Goal: Transaction & Acquisition: Book appointment/travel/reservation

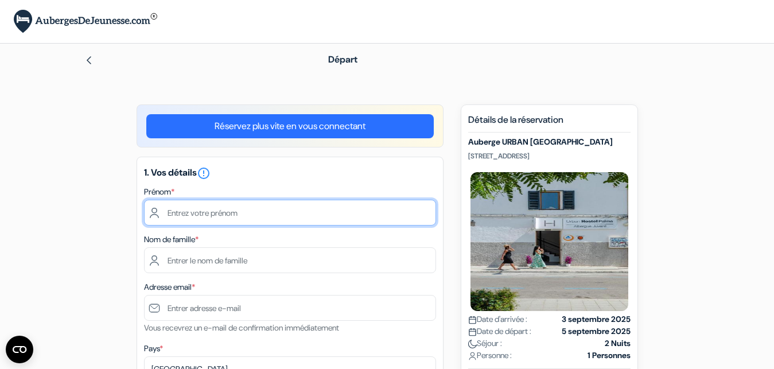
click at [232, 216] on input "text" at bounding box center [290, 213] width 292 height 26
type input "[PERSON_NAME]"
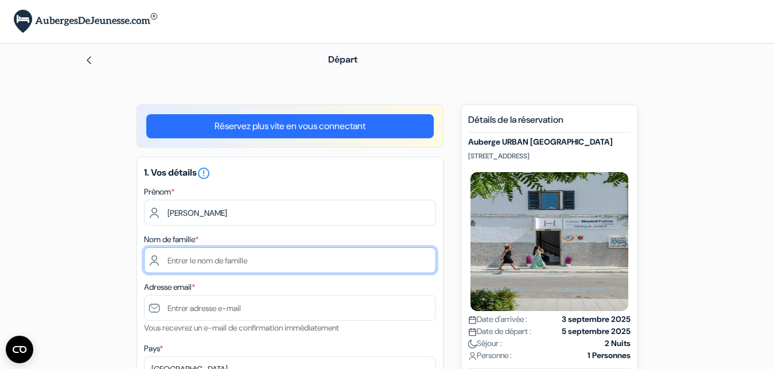
click at [206, 265] on input "text" at bounding box center [290, 260] width 292 height 26
type input "[PERSON_NAME]"
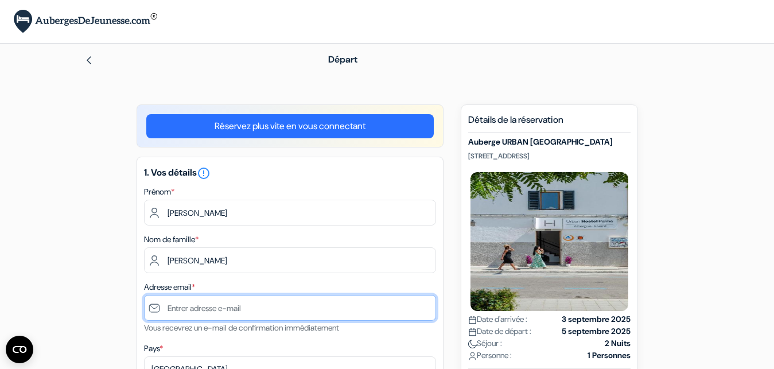
click at [216, 310] on input "text" at bounding box center [290, 308] width 292 height 26
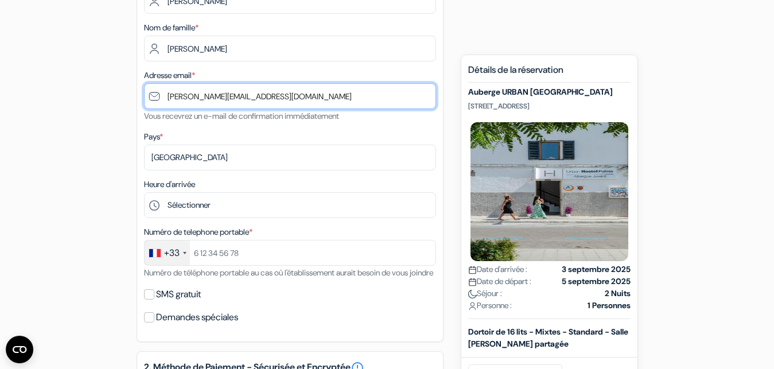
scroll to position [213, 0]
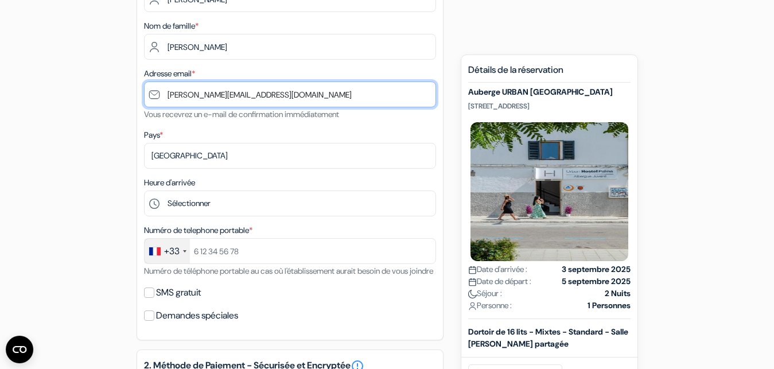
type input "[PERSON_NAME][EMAIL_ADDRESS][DOMAIN_NAME]"
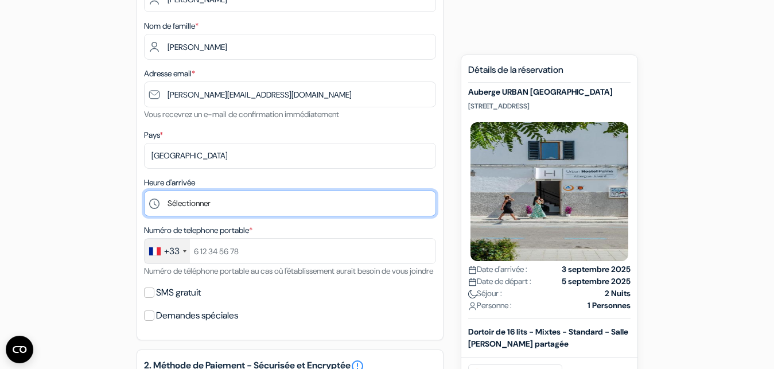
click at [144, 190] on select "Sélectionner 1:00 2:00 3:00 4:00 5:00 6:00 7:00 8:00 9:00 10:00 11:00 12:00 13:…" at bounding box center [290, 203] width 292 height 26
select select "14"
click option "14:00" at bounding box center [0, 0] width 0 height 0
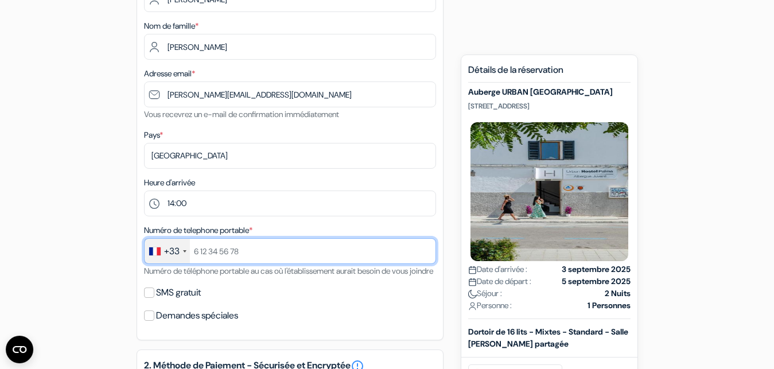
click at [240, 251] on input "text" at bounding box center [290, 251] width 292 height 26
type input "614510289"
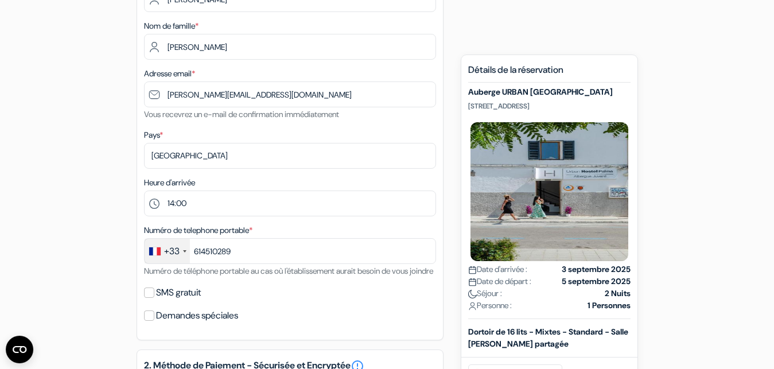
click at [151, 298] on div "1. Vos détails error_outline Prénom * emmanuel Nom de famille * [PERSON_NAME] A…" at bounding box center [290, 141] width 307 height 397
click at [149, 298] on input "SMS gratuit" at bounding box center [149, 292] width 10 height 10
checkbox input "true"
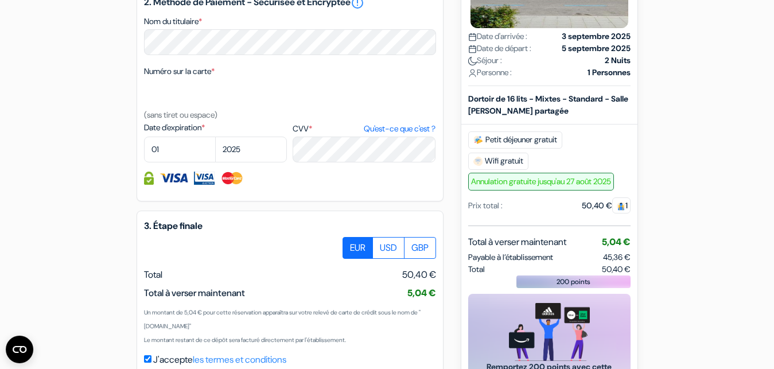
scroll to position [616, 0]
